Goal: Transaction & Acquisition: Obtain resource

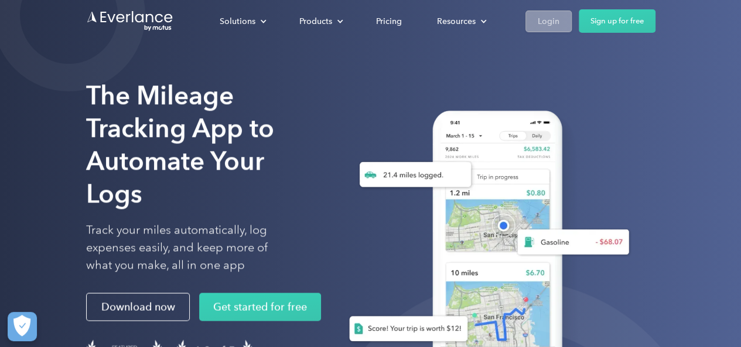
click at [556, 22] on div "Login" at bounding box center [549, 21] width 22 height 15
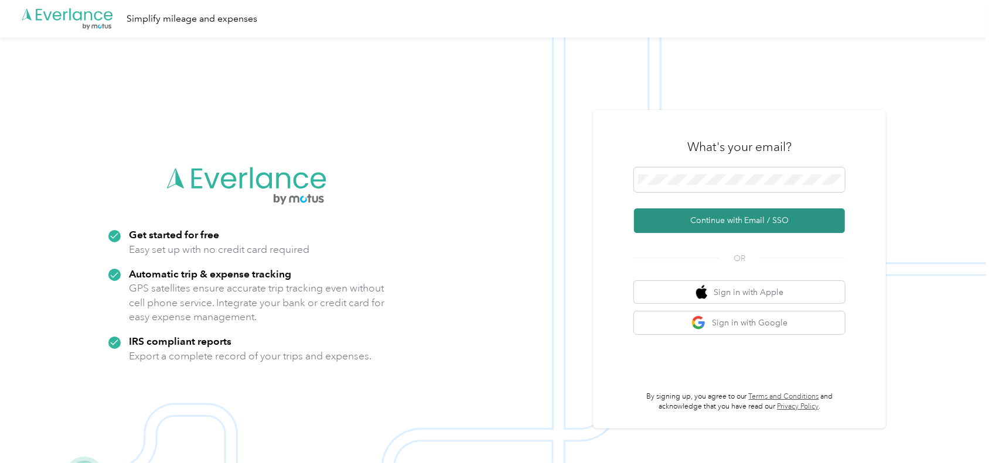
click at [753, 221] on button "Continue with Email / SSO" at bounding box center [739, 221] width 211 height 25
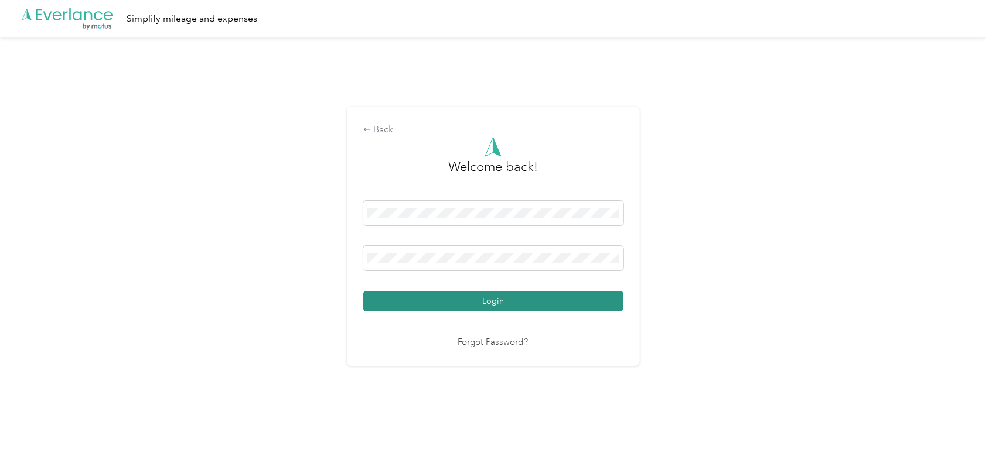
click at [436, 299] on button "Login" at bounding box center [493, 301] width 260 height 20
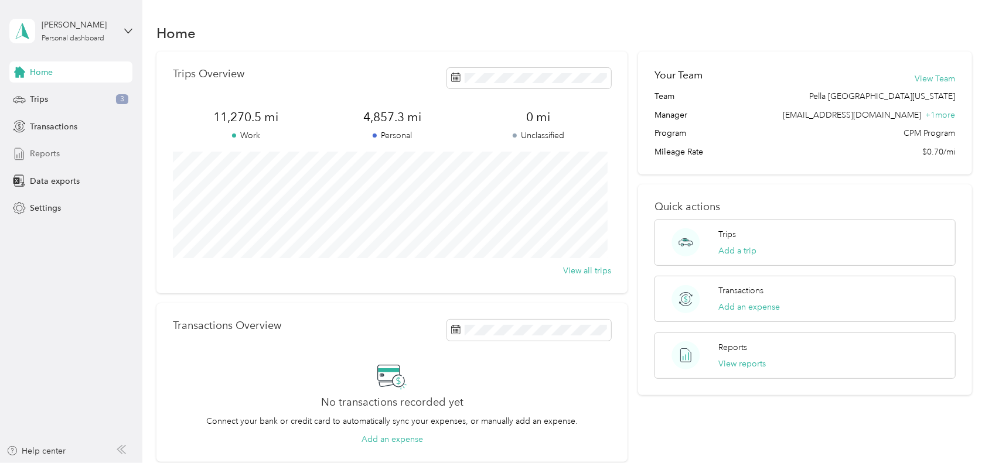
click at [51, 152] on span "Reports" at bounding box center [45, 154] width 30 height 12
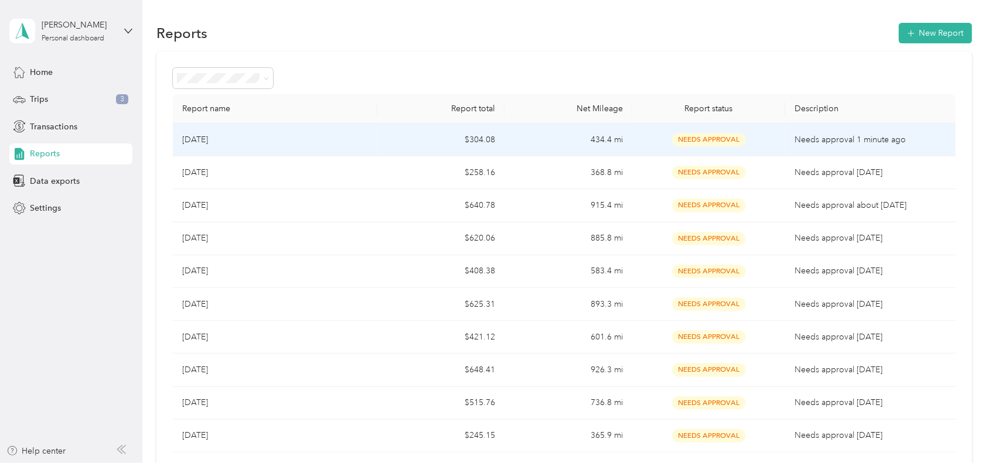
click at [421, 133] on td "$304.08" at bounding box center [441, 140] width 128 height 33
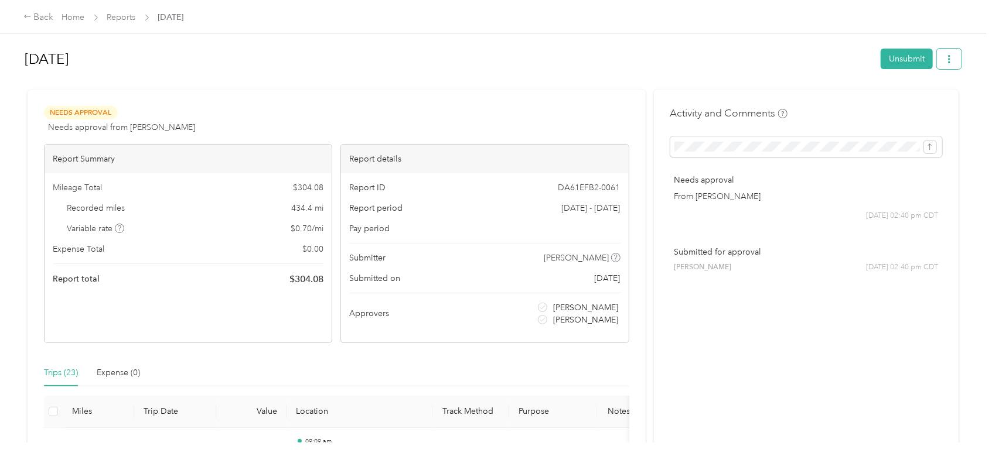
click at [937, 58] on button "button" at bounding box center [949, 59] width 25 height 20
click at [904, 101] on span "Download" at bounding box center [909, 101] width 39 height 12
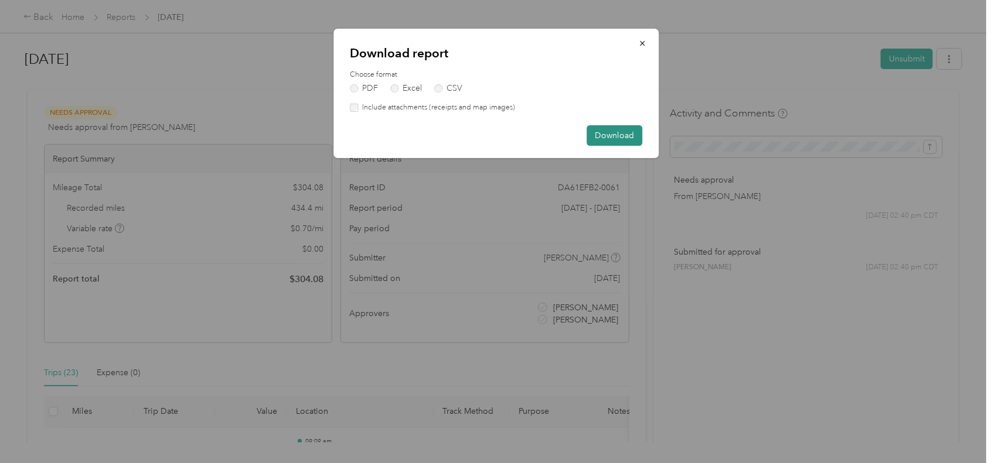
click at [631, 133] on button "Download" at bounding box center [614, 135] width 56 height 20
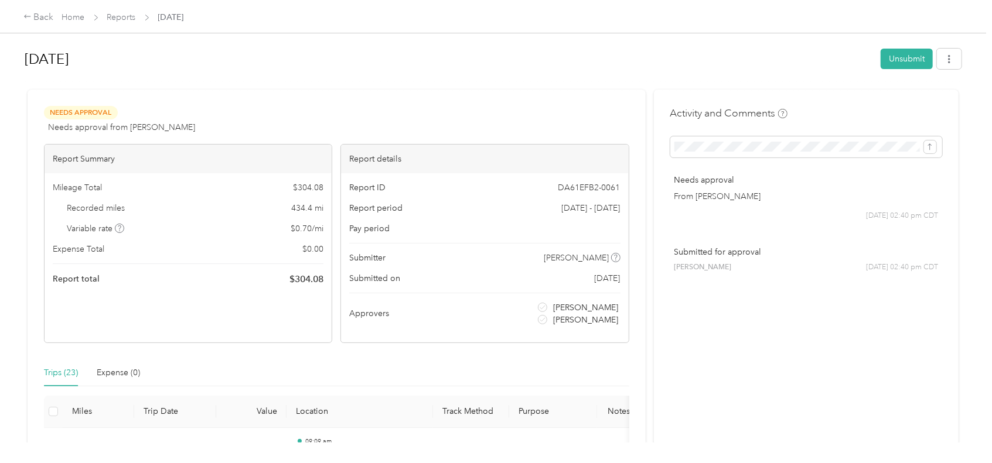
click at [552, 231] on div "Pay period" at bounding box center [484, 229] width 271 height 12
